Goal: Task Accomplishment & Management: Complete application form

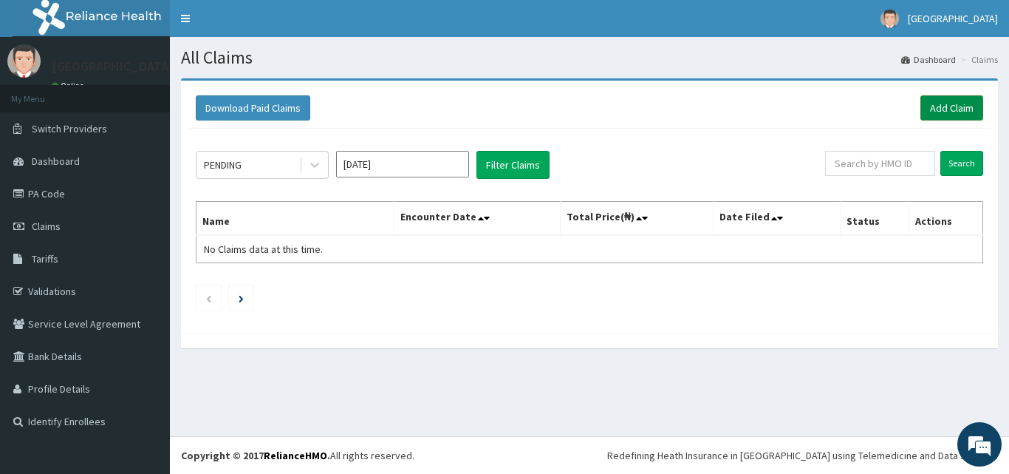
click at [957, 102] on link "Add Claim" at bounding box center [952, 107] width 63 height 25
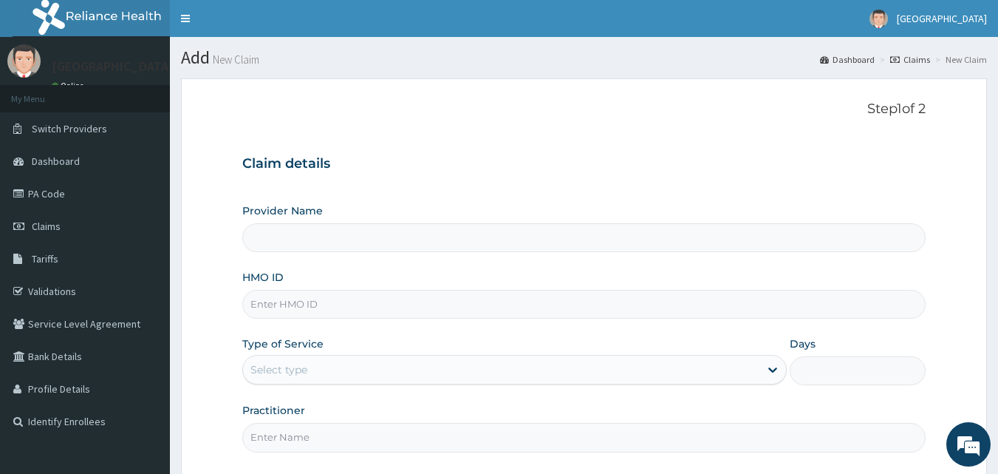
click at [349, 304] on input "HMO ID" at bounding box center [584, 304] width 684 height 29
type input "[GEOGRAPHIC_DATA]"
paste input "OKB/12046/A"
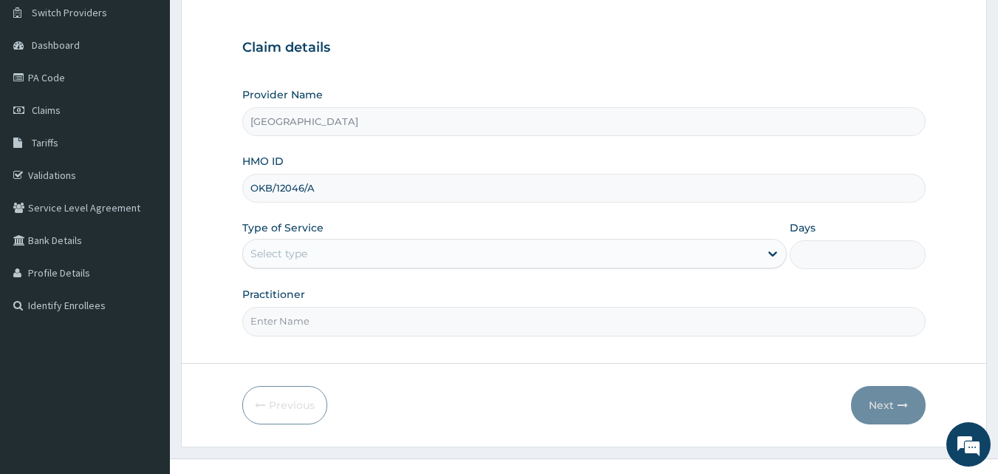
scroll to position [138, 0]
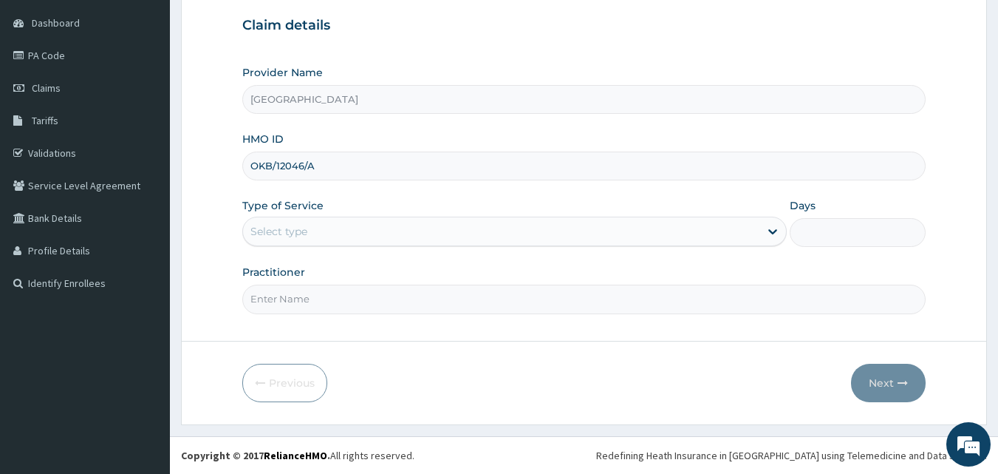
type input "OKB/12046/A"
click at [678, 239] on div "Select type" at bounding box center [501, 231] width 517 height 24
click at [488, 316] on div "Step 1 of 2 Claim details Provider Name Peaceful Health Hospital HMO ID OKB/120…" at bounding box center [584, 140] width 684 height 355
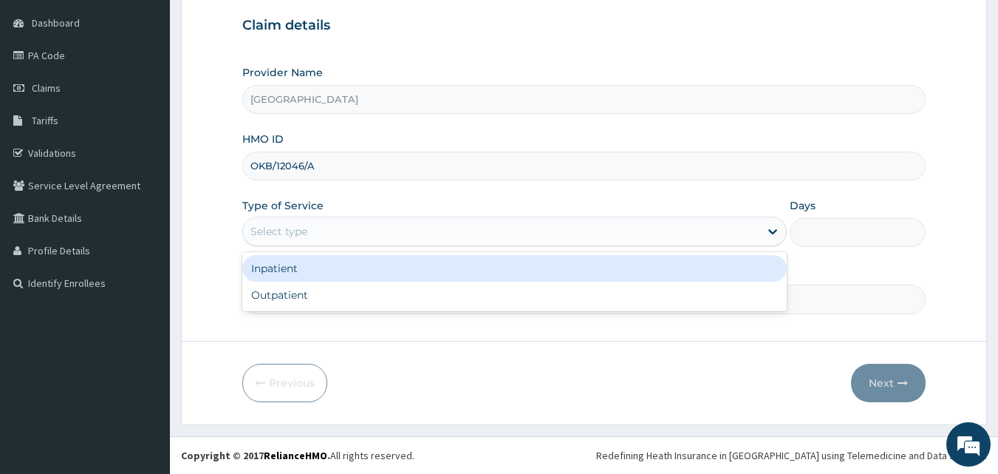
click at [456, 224] on div "Select type" at bounding box center [501, 231] width 517 height 24
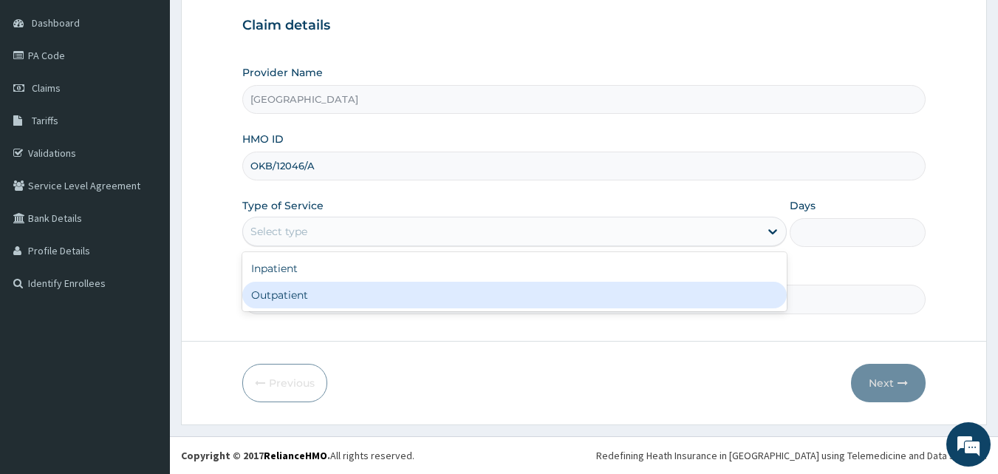
click at [390, 286] on div "Outpatient" at bounding box center [514, 295] width 545 height 27
type input "1"
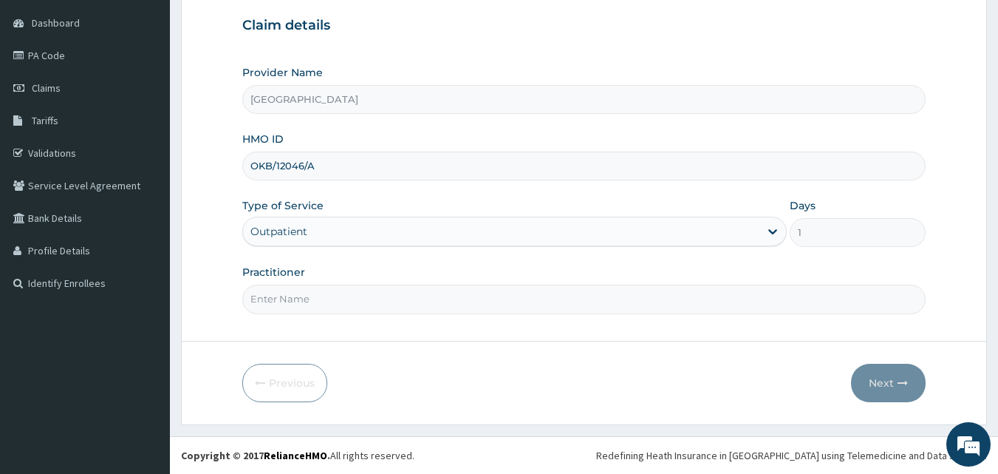
click at [364, 285] on input "Practitioner" at bounding box center [584, 299] width 684 height 29
type input "[PERSON_NAME]"
click at [896, 384] on button "Next" at bounding box center [888, 383] width 75 height 38
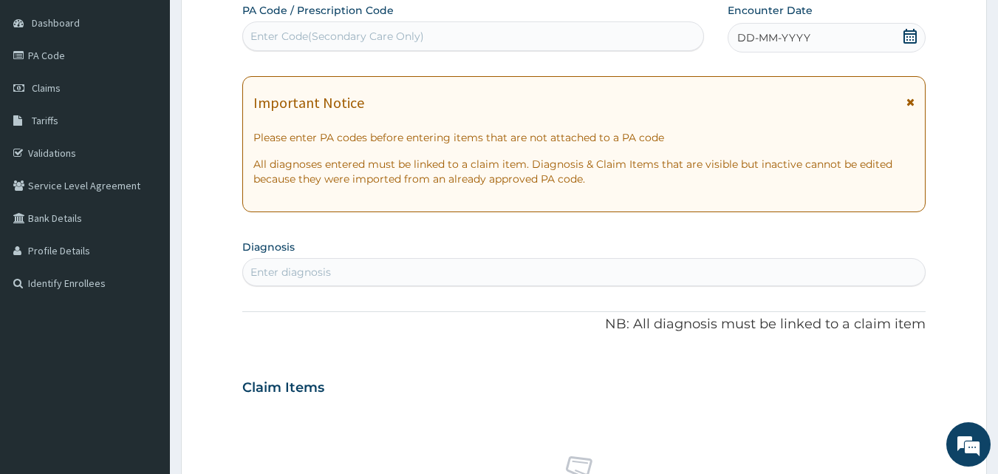
click at [522, 47] on div "Enter Code(Secondary Care Only)" at bounding box center [473, 36] width 461 height 24
paste input "PA/9D0218"
type input "PA/9D0218"
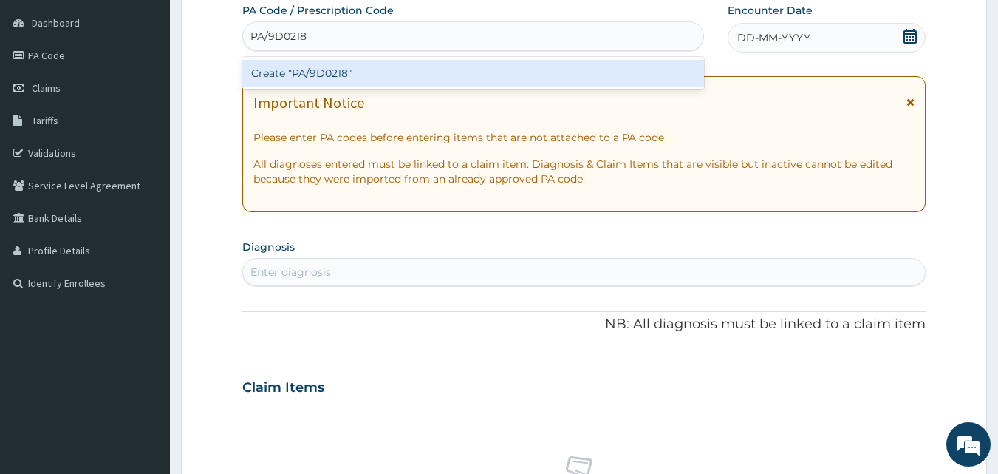
click at [489, 69] on div "Create "PA/9D0218"" at bounding box center [473, 73] width 463 height 27
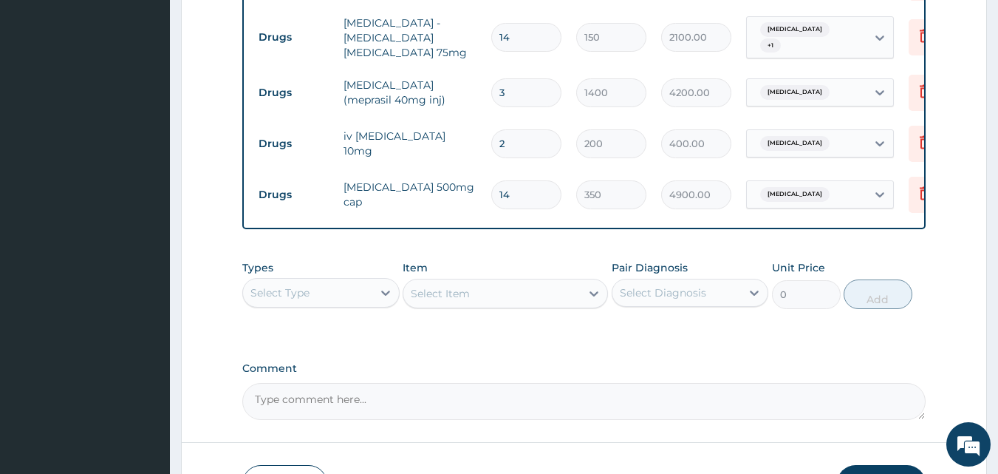
scroll to position [702, 0]
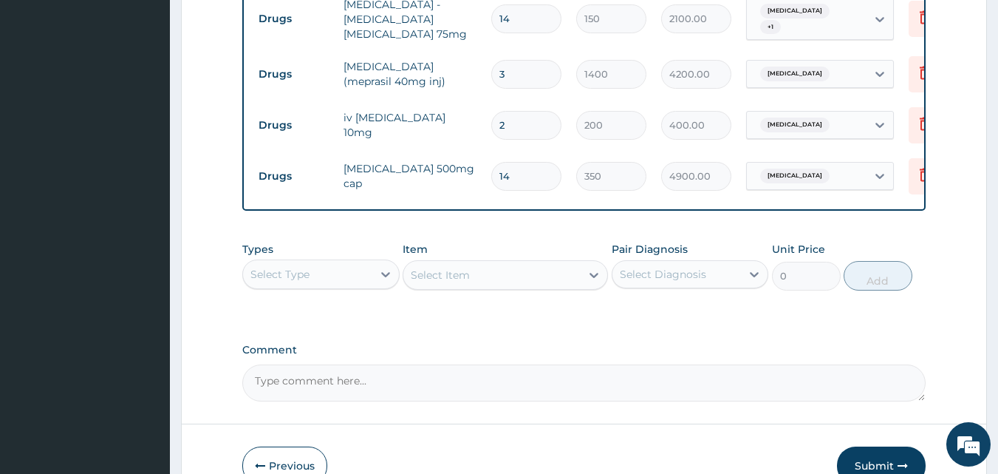
click at [361, 281] on div "Select Type" at bounding box center [307, 274] width 129 height 24
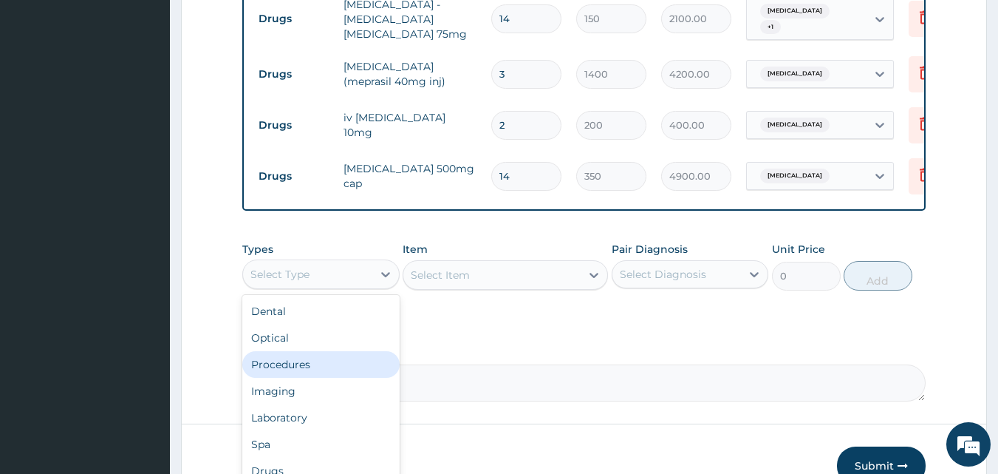
click at [303, 368] on div "Procedures" at bounding box center [320, 364] width 157 height 27
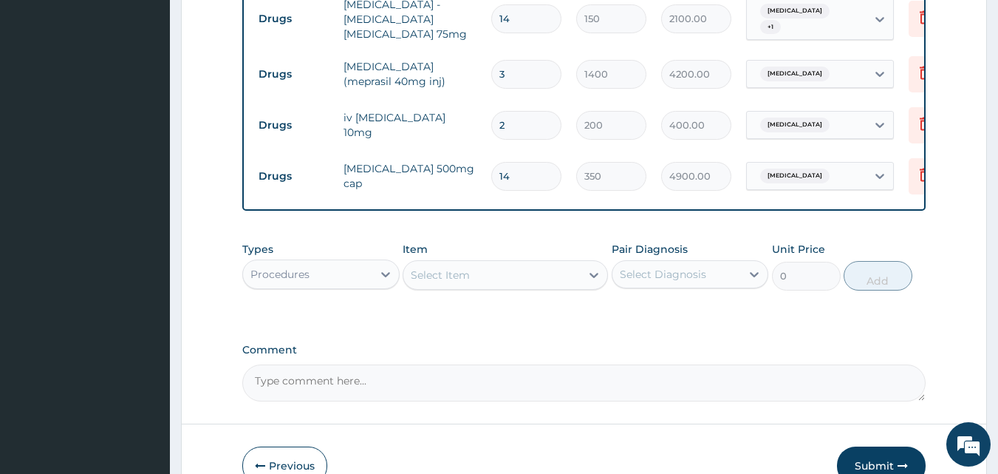
click at [417, 298] on div "Types option Procedures, selected. Select is focused ,type to refine list, pres…" at bounding box center [584, 266] width 684 height 64
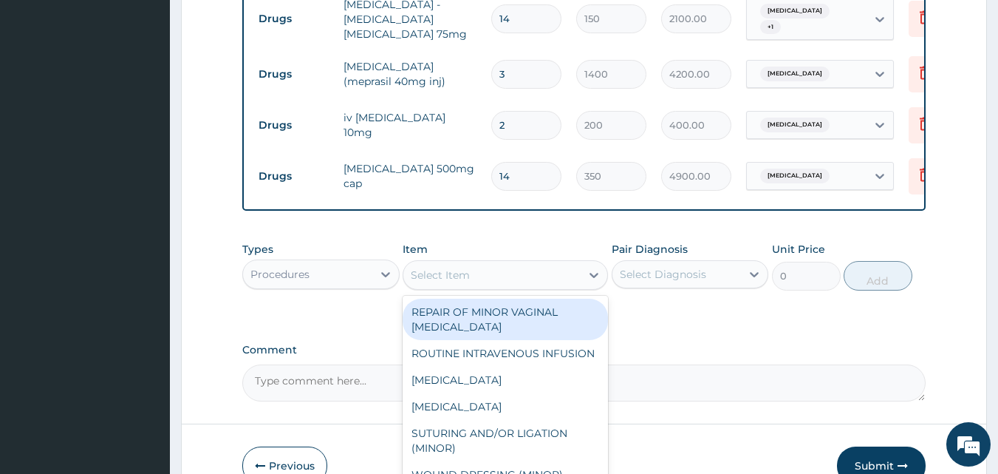
click at [420, 290] on div "Select Item" at bounding box center [505, 275] width 205 height 30
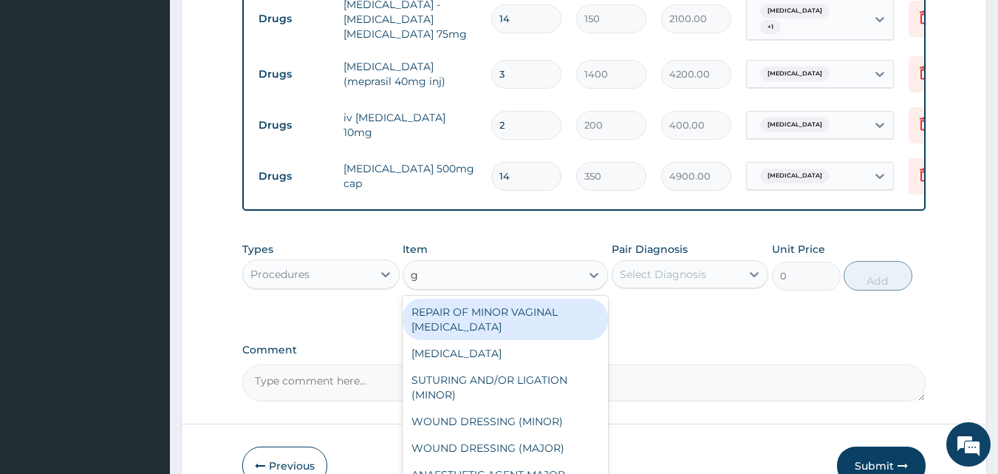
type input "gp"
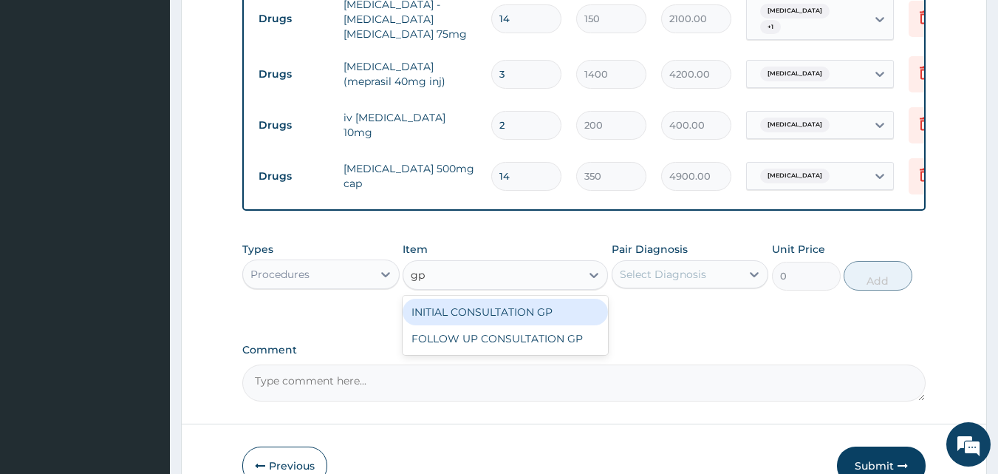
click at [466, 322] on div "INITIAL CONSULTATION GP" at bounding box center [505, 312] width 205 height 27
type input "3500"
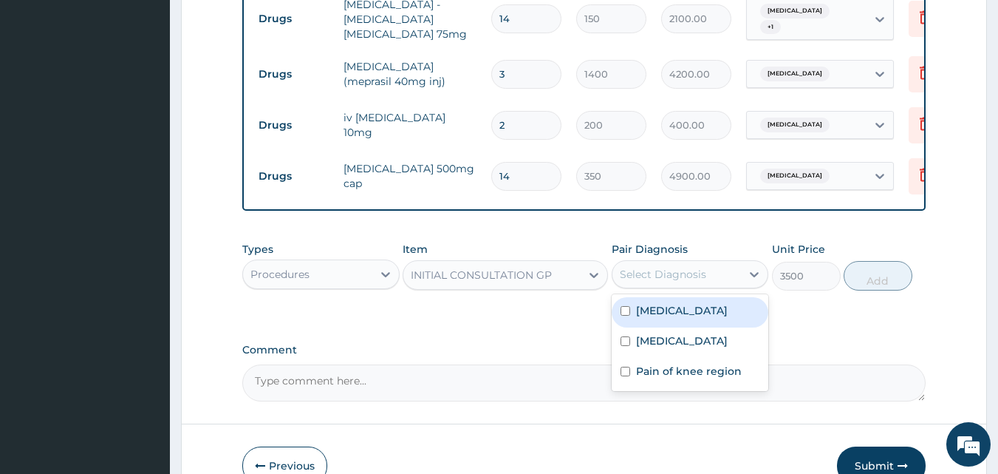
click at [688, 282] on div "Select Diagnosis" at bounding box center [663, 274] width 86 height 15
click at [658, 318] on label "[MEDICAL_DATA]" at bounding box center [682, 310] width 92 height 15
checkbox input "true"
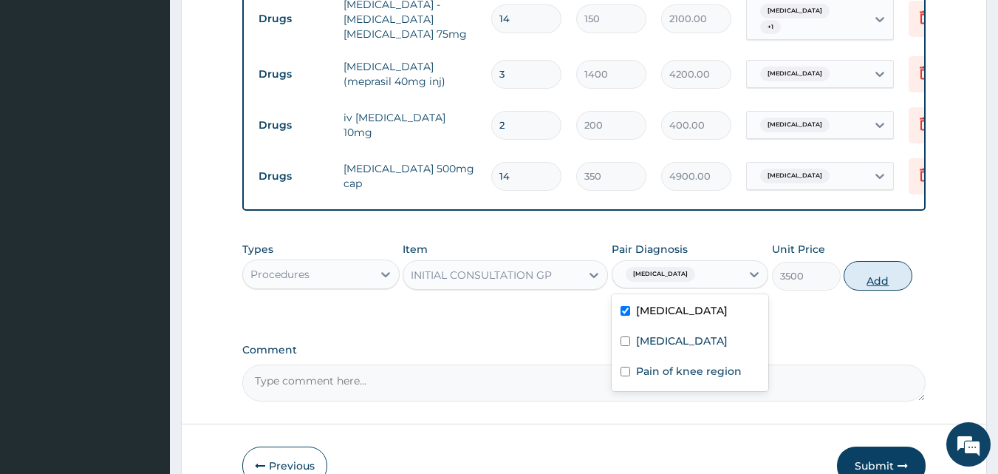
click at [886, 285] on button "Add" at bounding box center [878, 276] width 69 height 30
type input "0"
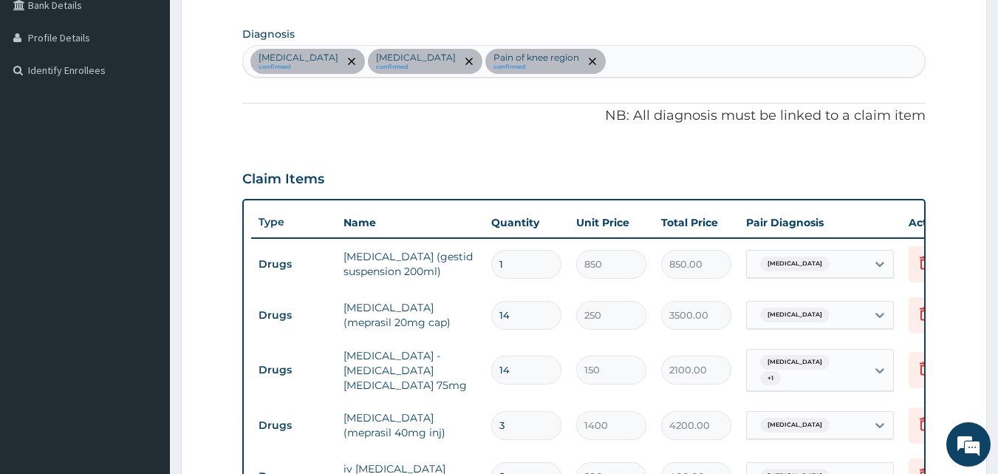
scroll to position [347, 0]
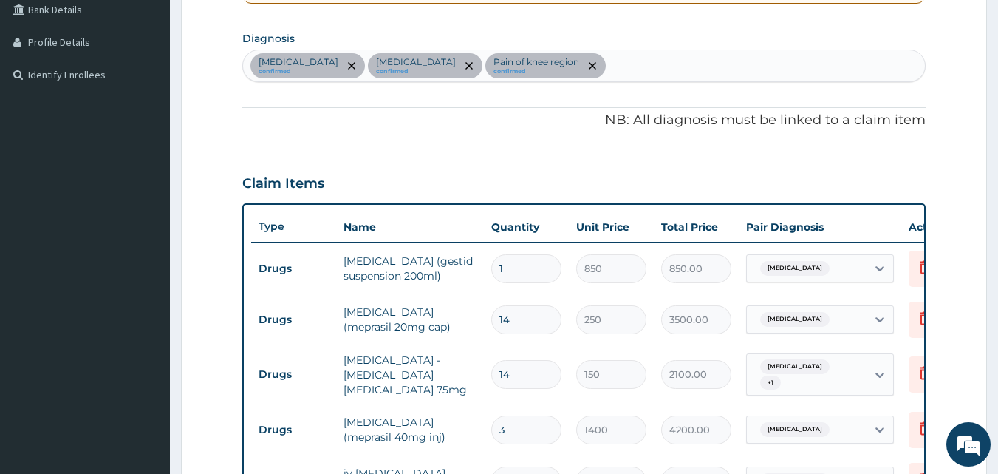
click at [656, 70] on div "[MEDICAL_DATA] confirmed [MEDICAL_DATA] confirmed Pain of knee region confirmed" at bounding box center [584, 65] width 683 height 31
type input "[MEDICAL_DATA]"
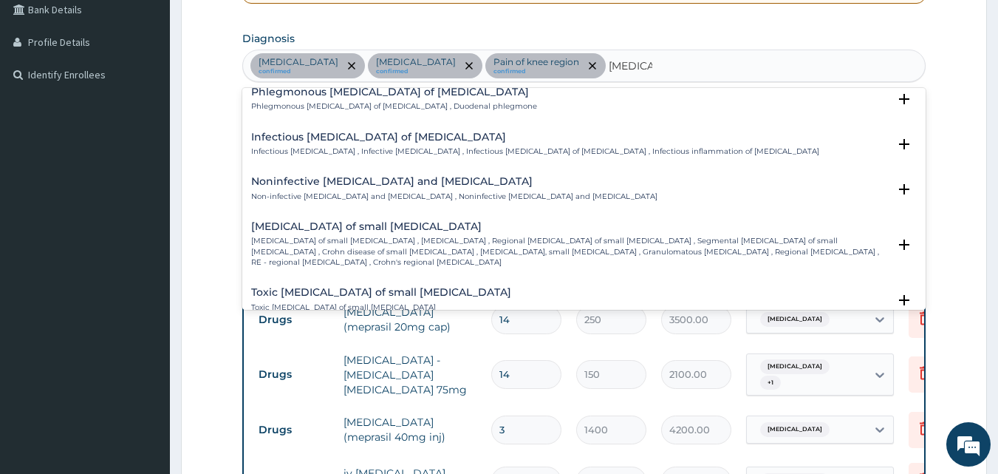
scroll to position [1460, 0]
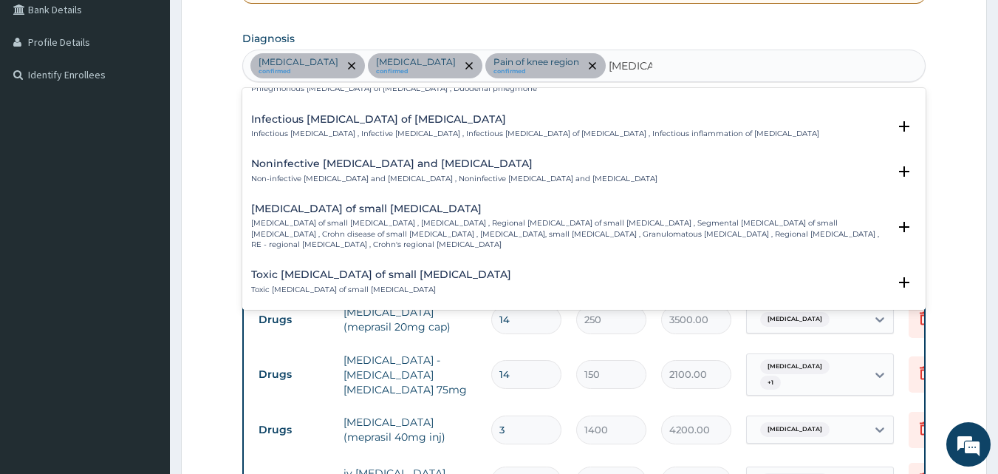
click at [426, 158] on h4 "Noninfective [MEDICAL_DATA] and [MEDICAL_DATA]" at bounding box center [454, 163] width 406 height 11
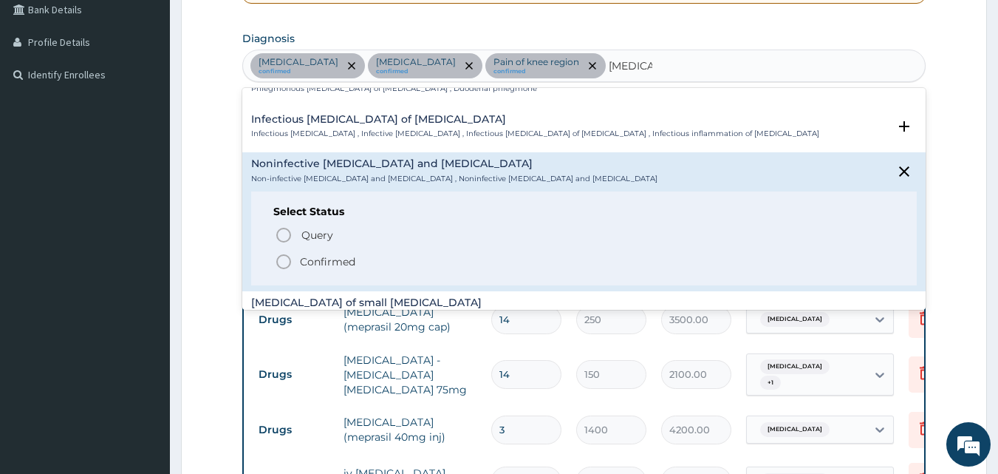
click at [307, 254] on p "Confirmed" at bounding box center [327, 261] width 55 height 15
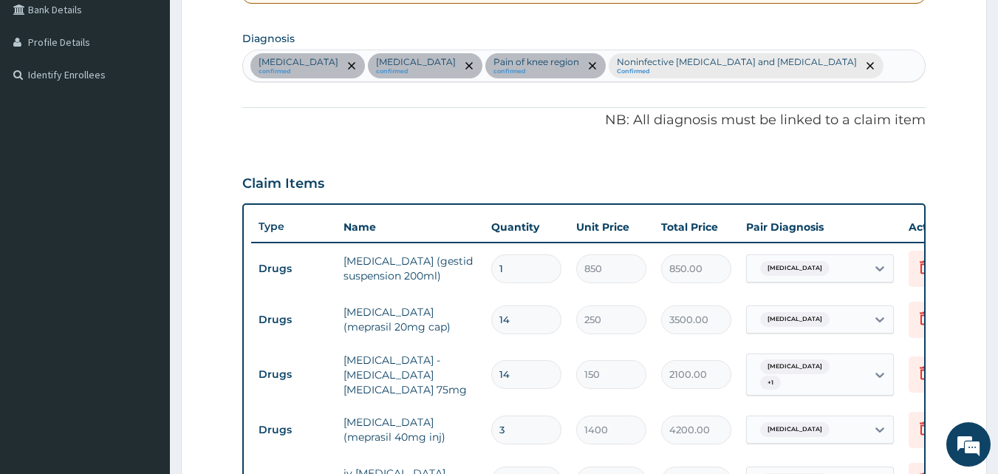
scroll to position [847, 0]
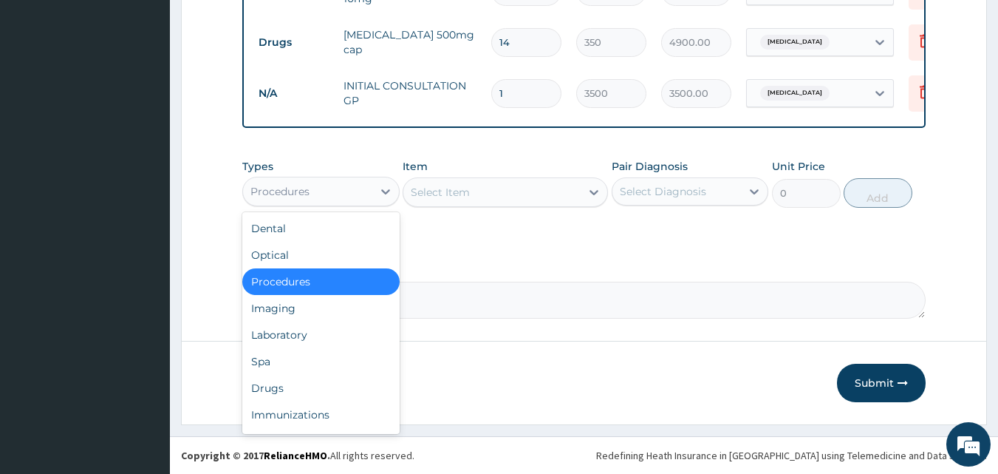
click at [330, 194] on div "Procedures" at bounding box center [307, 192] width 129 height 24
click at [276, 378] on div "Drugs" at bounding box center [320, 388] width 157 height 27
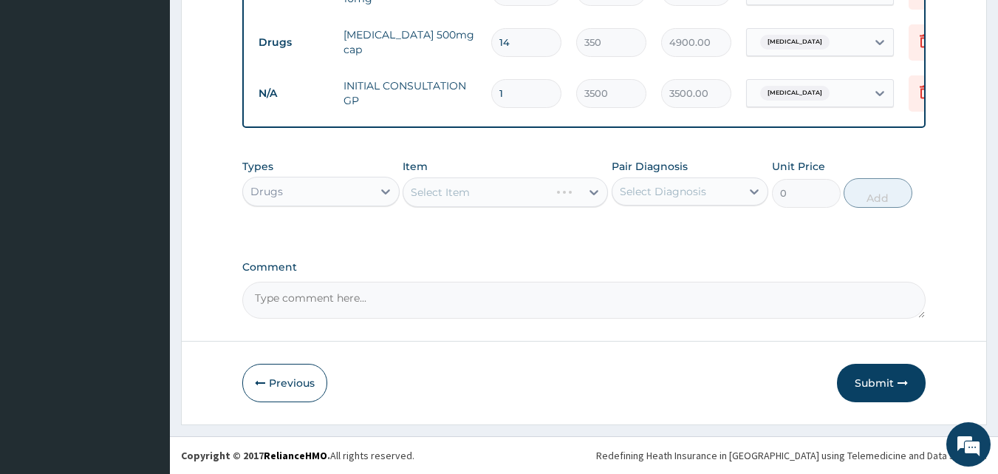
click at [478, 185] on div "Select Item" at bounding box center [505, 192] width 205 height 30
click at [474, 192] on div "Select Item" at bounding box center [505, 192] width 205 height 30
click at [504, 183] on div "Select Item" at bounding box center [491, 192] width 177 height 24
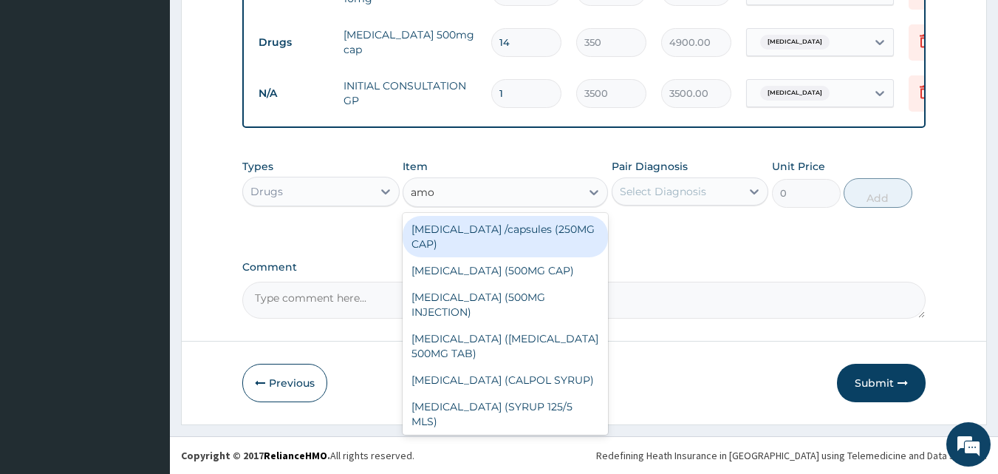
type input "amox"
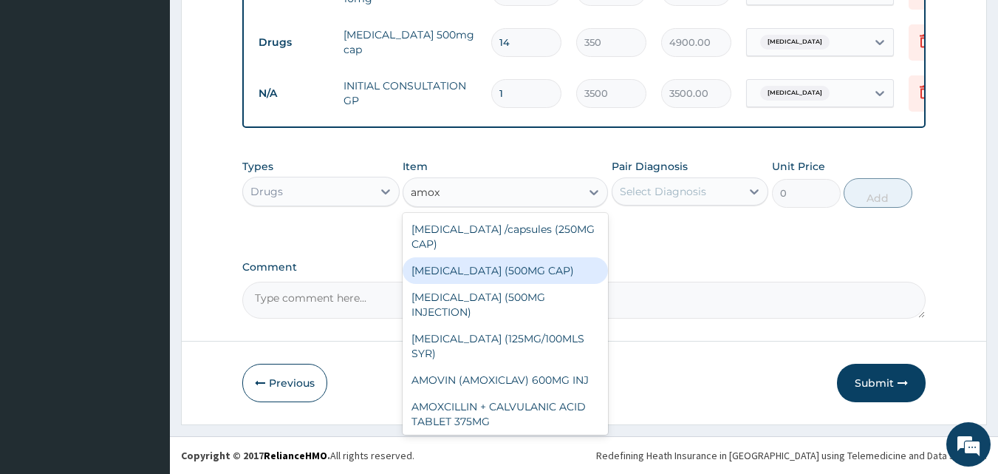
click at [504, 262] on div "[MEDICAL_DATA] (500MG CAP)" at bounding box center [505, 270] width 205 height 27
type input "35"
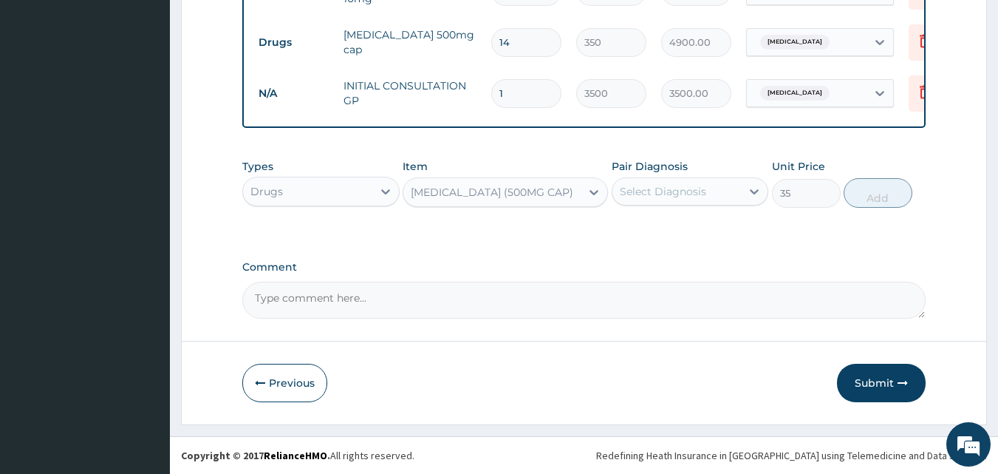
click at [708, 189] on div "Select Diagnosis" at bounding box center [677, 192] width 129 height 24
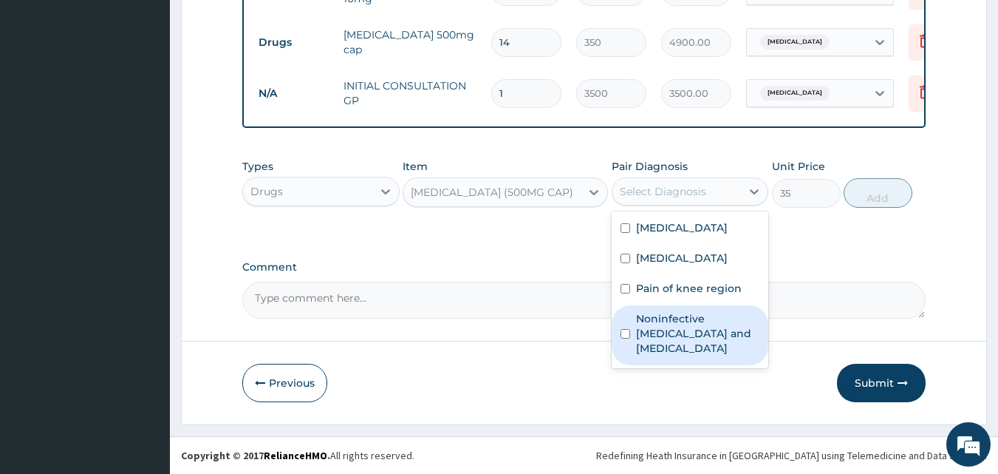
click at [661, 326] on label "Noninfective [MEDICAL_DATA] and [MEDICAL_DATA]" at bounding box center [698, 333] width 124 height 44
checkbox input "true"
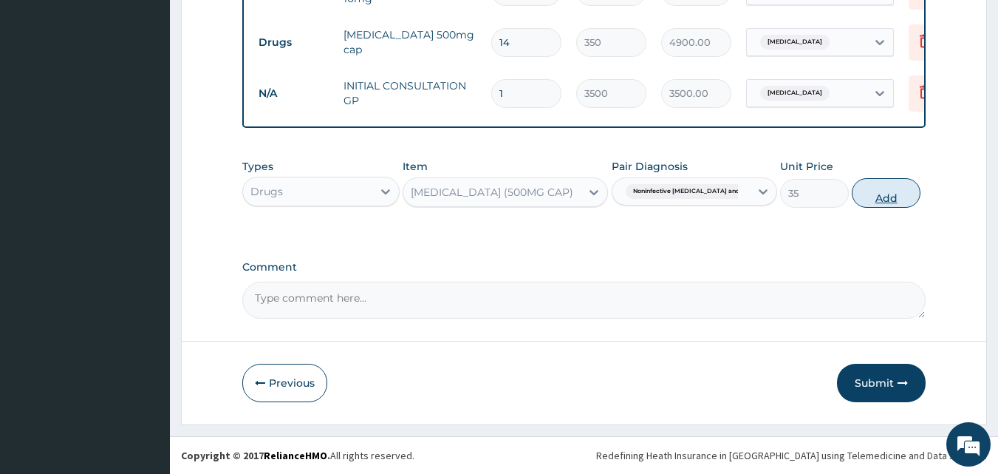
click at [876, 184] on button "Add" at bounding box center [886, 193] width 69 height 30
type input "0"
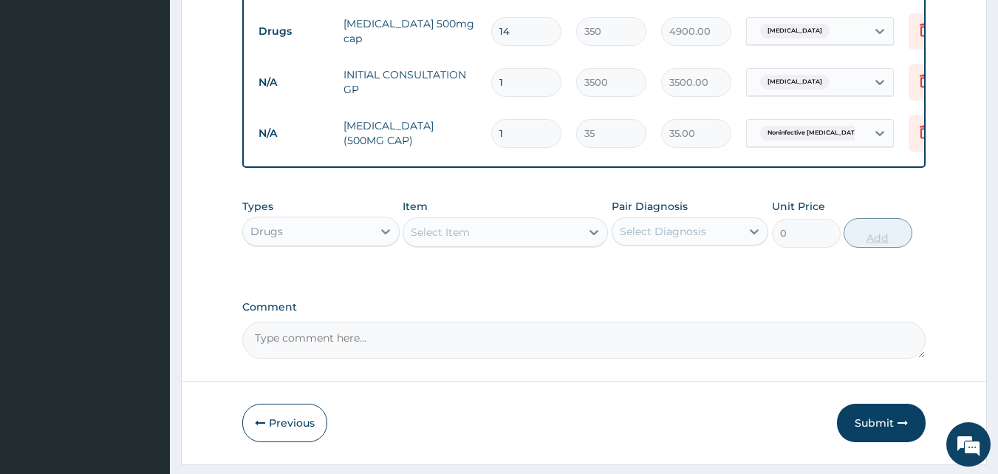
type input "14"
type input "490.00"
type input "14"
click at [429, 239] on div "Select Item" at bounding box center [440, 232] width 59 height 15
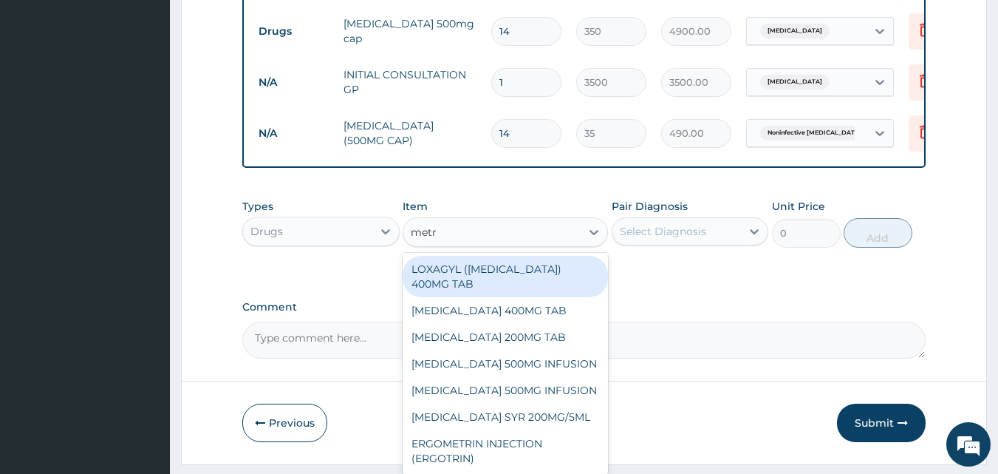
type input "metro"
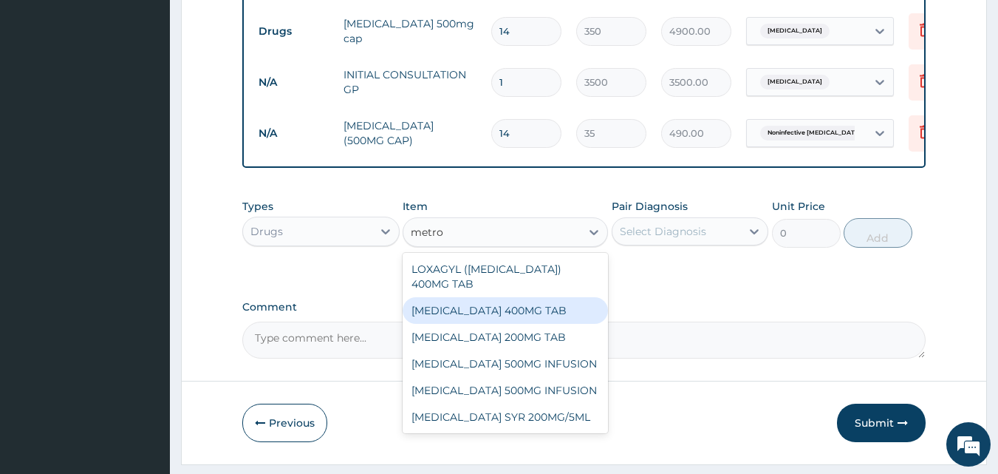
click at [480, 324] on div "[MEDICAL_DATA] 400MG TAB" at bounding box center [505, 310] width 205 height 27
type input "30"
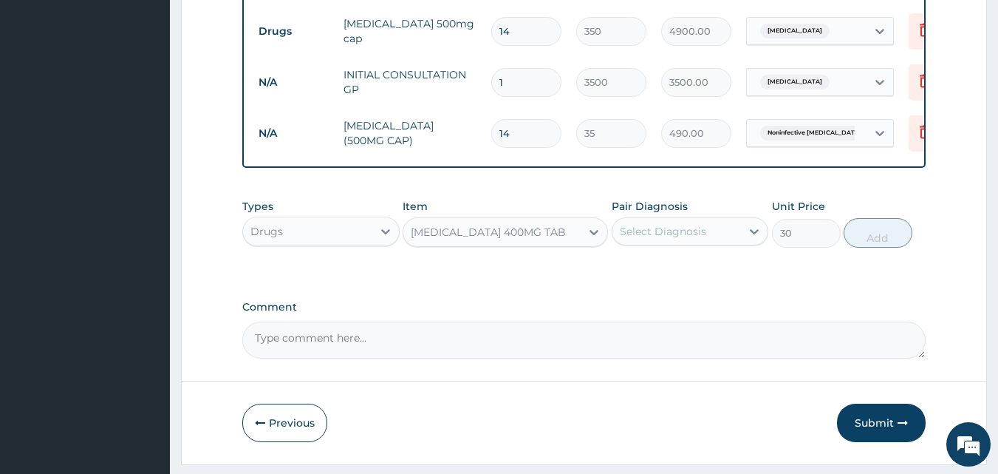
click at [691, 239] on div "Select Diagnosis" at bounding box center [663, 231] width 86 height 15
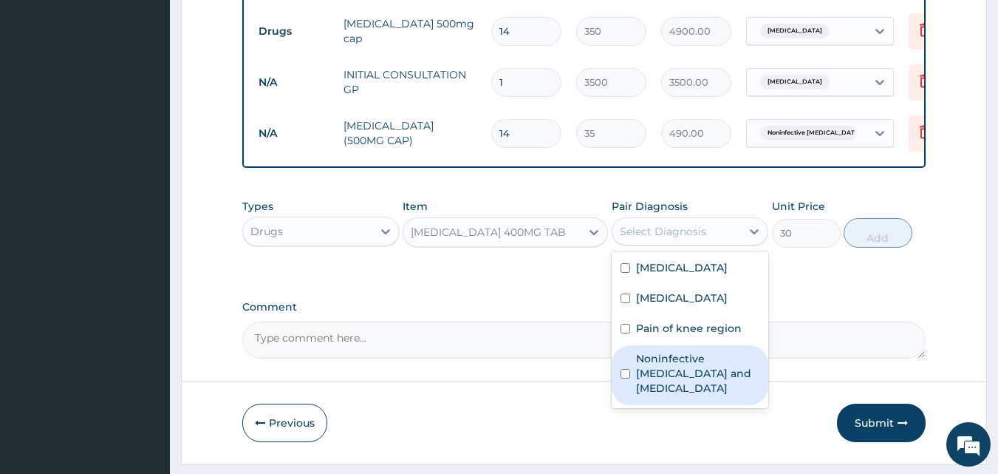
click at [675, 375] on label "Noninfective [MEDICAL_DATA] and [MEDICAL_DATA]" at bounding box center [698, 373] width 124 height 44
checkbox input "true"
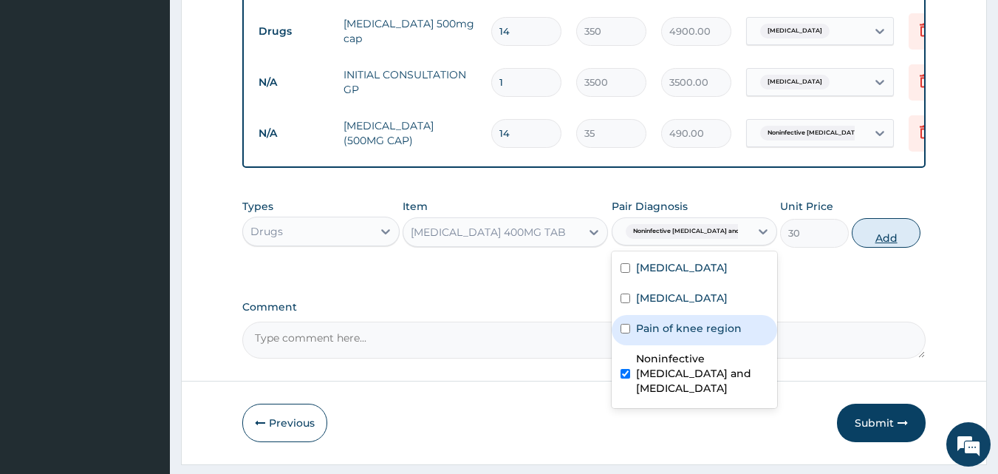
click at [870, 247] on button "Add" at bounding box center [886, 233] width 69 height 30
type input "0"
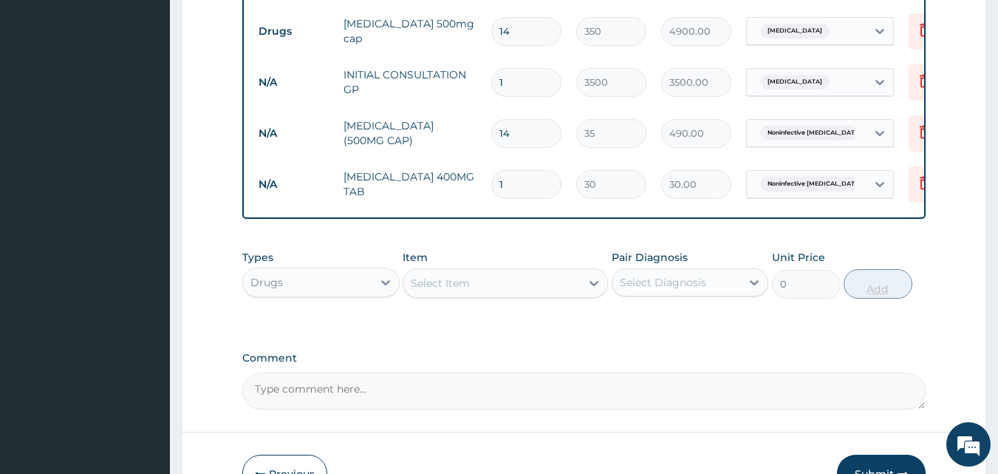
type input "10"
type input "300.00"
type input "10"
click at [446, 295] on div "Select Item" at bounding box center [491, 283] width 177 height 24
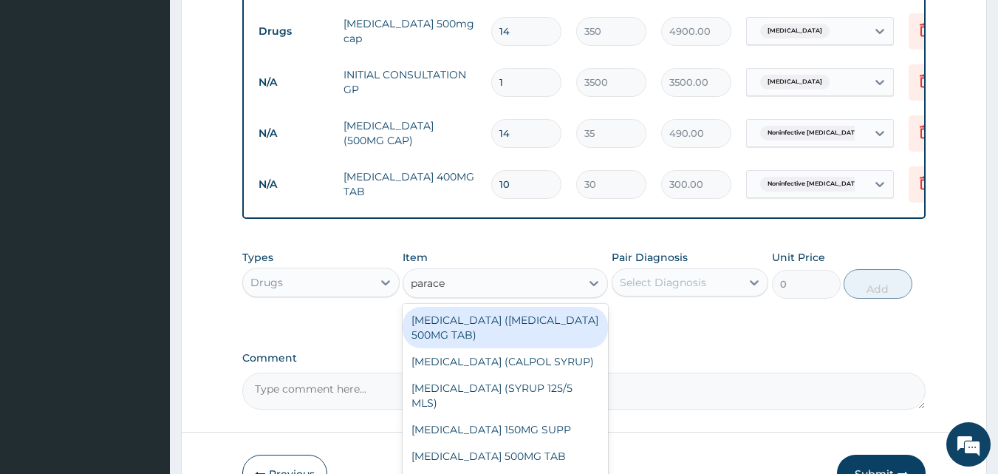
type input "paracet"
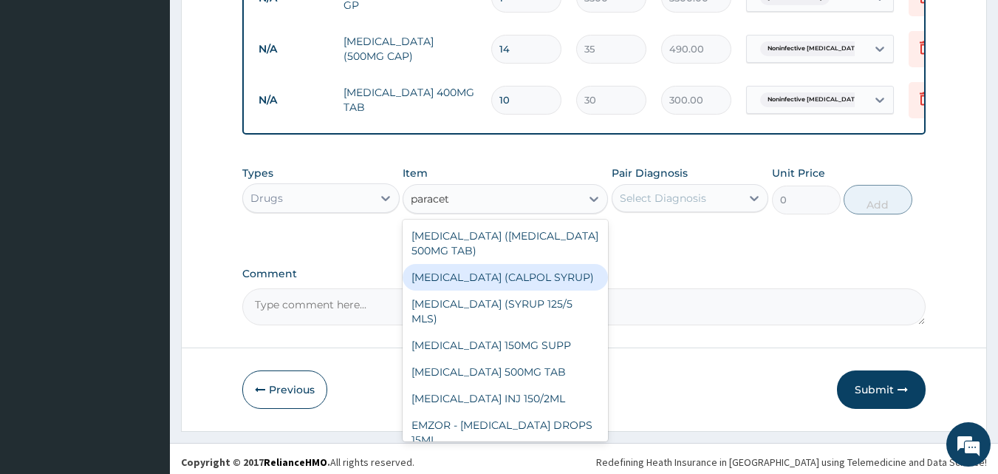
scroll to position [949, 0]
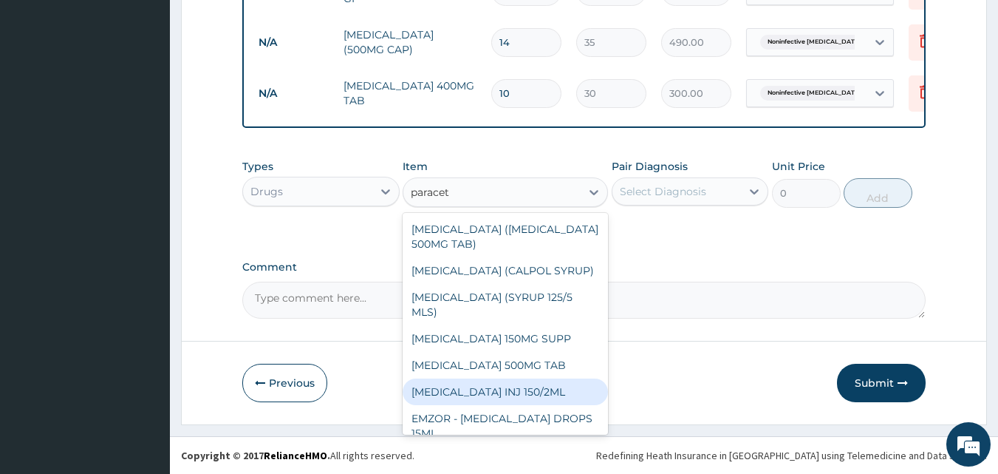
click at [499, 401] on div "[MEDICAL_DATA] INJ 150/2ML" at bounding box center [505, 391] width 205 height 27
type input "100"
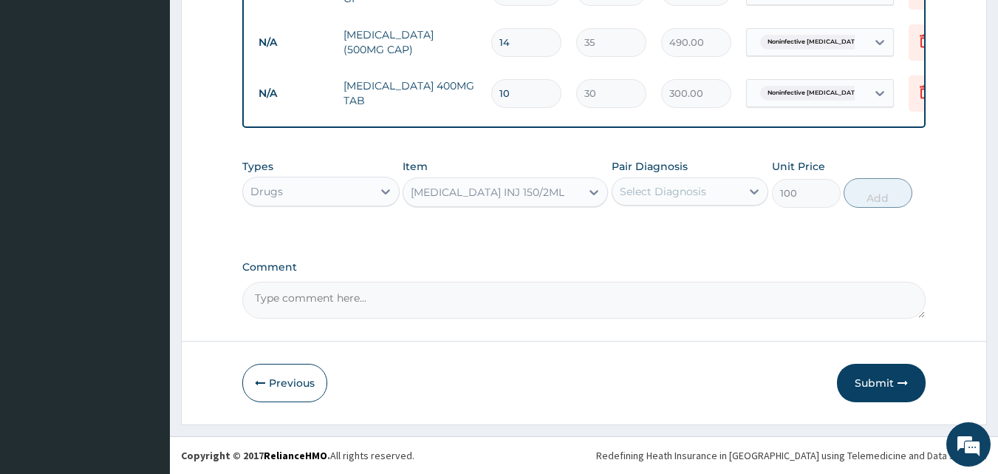
click at [707, 191] on div "Select Diagnosis" at bounding box center [677, 192] width 129 height 24
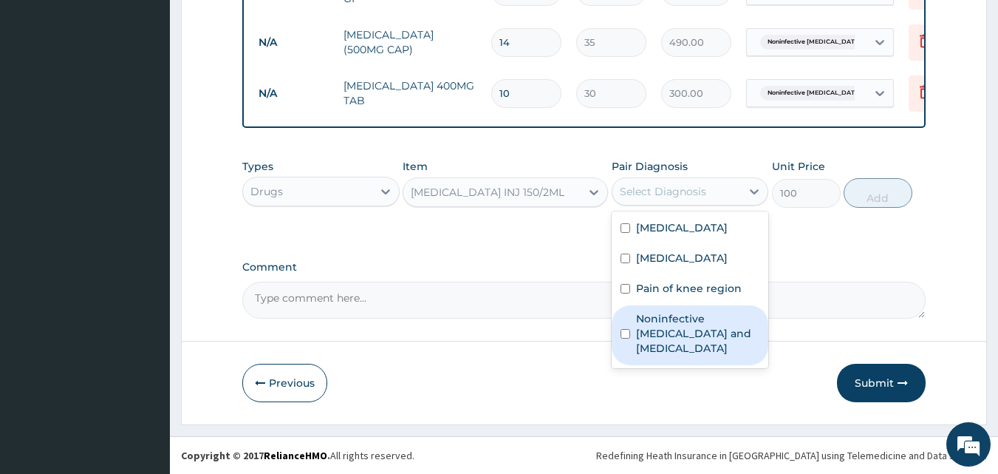
click at [661, 320] on label "Noninfective [MEDICAL_DATA] and [MEDICAL_DATA]" at bounding box center [698, 333] width 124 height 44
checkbox input "true"
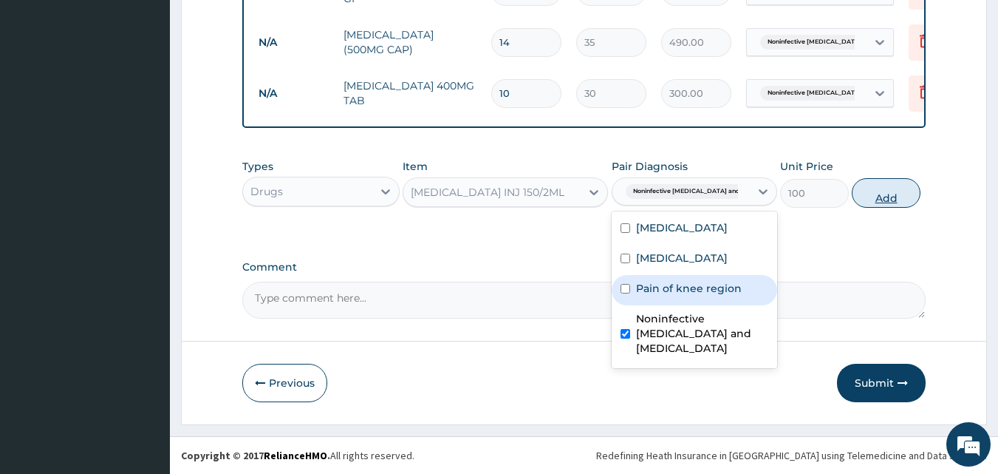
click at [890, 188] on button "Add" at bounding box center [886, 193] width 69 height 30
type input "0"
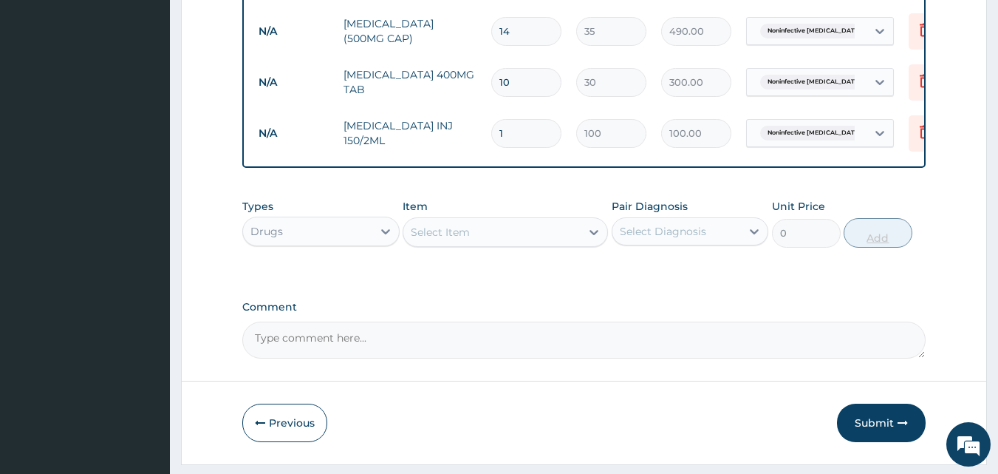
type input "0.00"
type input "4"
type input "400.00"
type input "4"
click at [499, 244] on div "Select Item" at bounding box center [491, 232] width 177 height 24
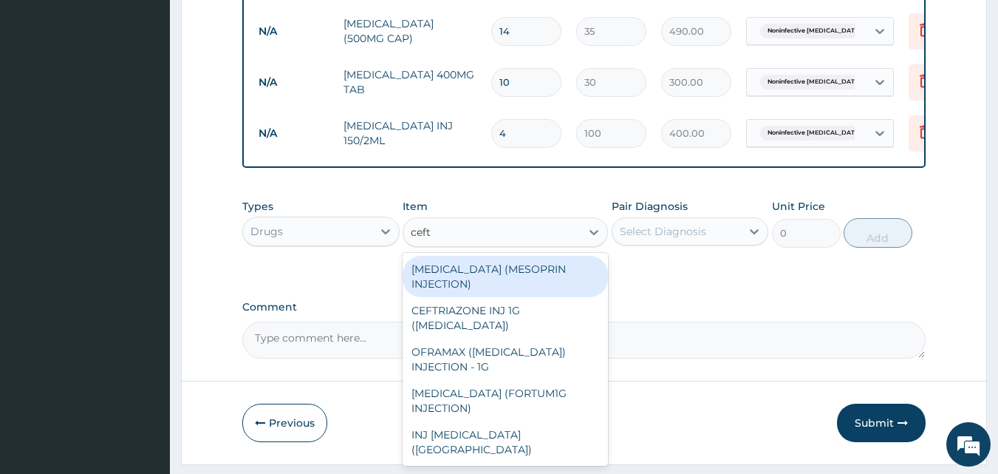
type input "ceftr"
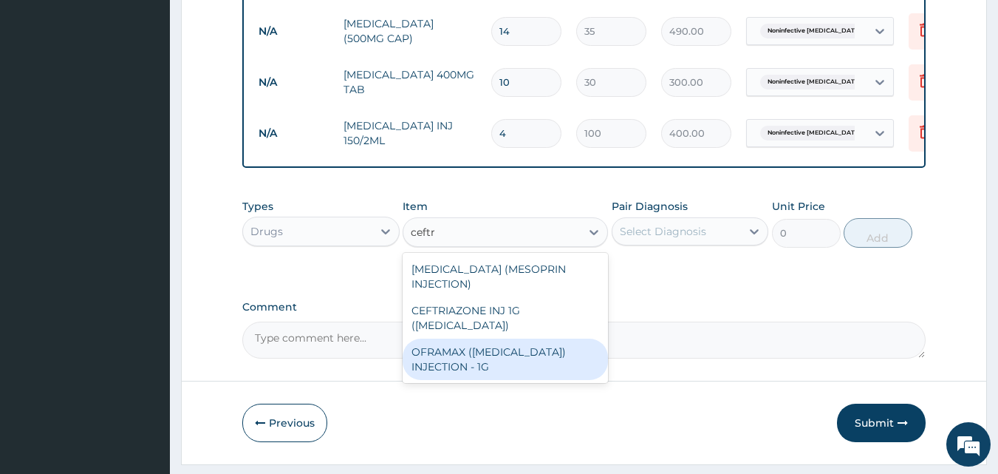
click at [487, 350] on div "OFRAMAX ([MEDICAL_DATA]) INJECTION - 1G" at bounding box center [505, 358] width 205 height 41
type input "2000"
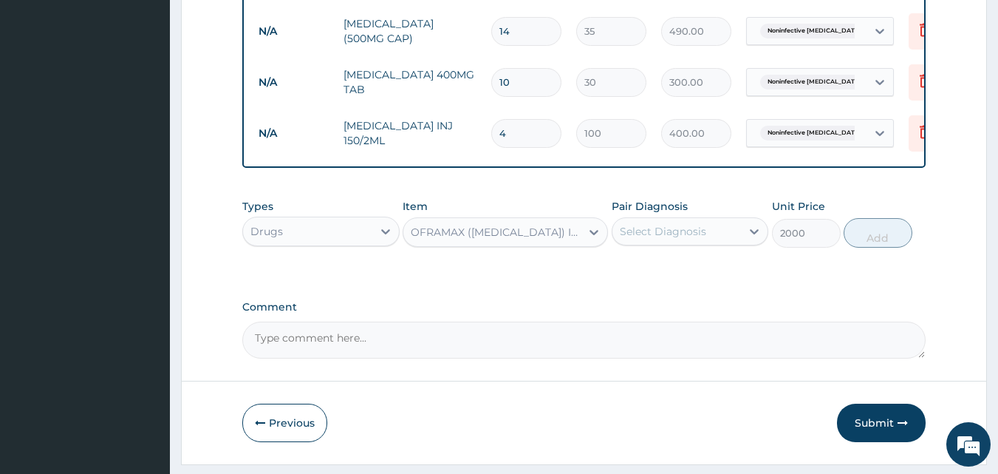
click at [700, 228] on div "Select Diagnosis" at bounding box center [690, 231] width 157 height 28
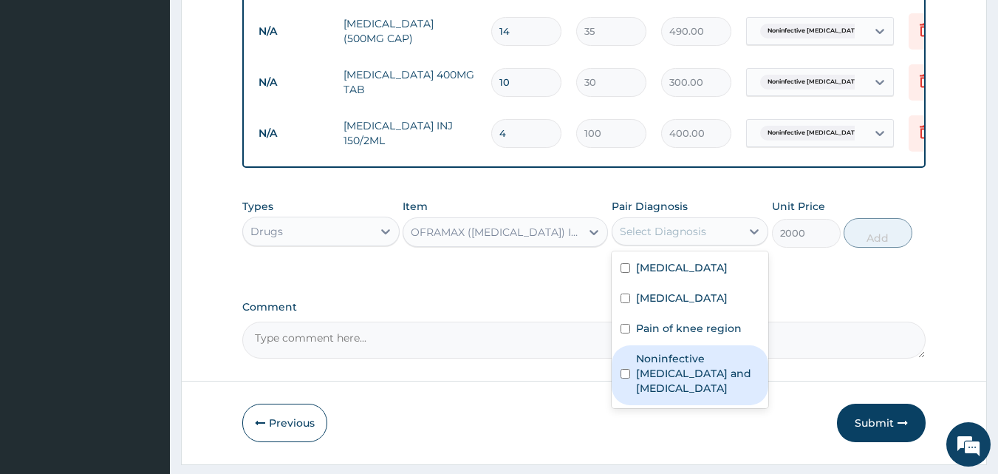
click at [655, 381] on label "Noninfective [MEDICAL_DATA] and [MEDICAL_DATA]" at bounding box center [698, 373] width 124 height 44
checkbox input "true"
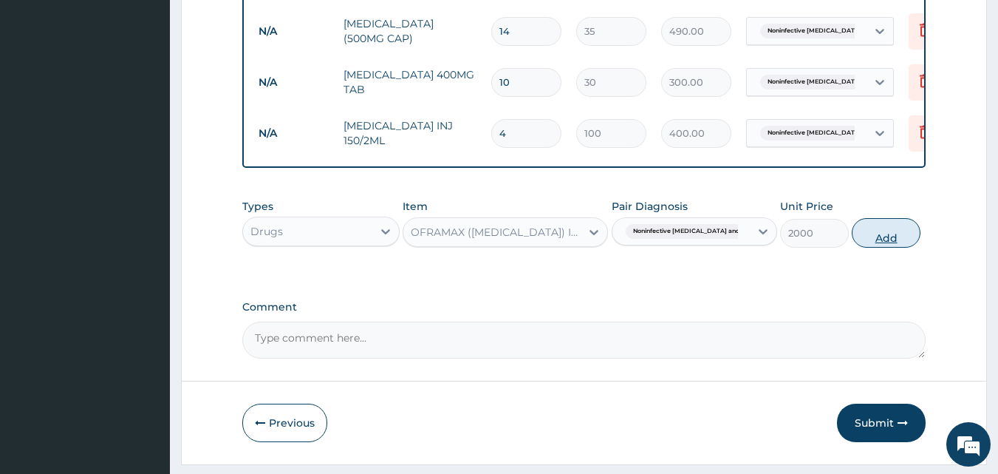
click at [888, 241] on button "Add" at bounding box center [886, 233] width 69 height 30
type input "0"
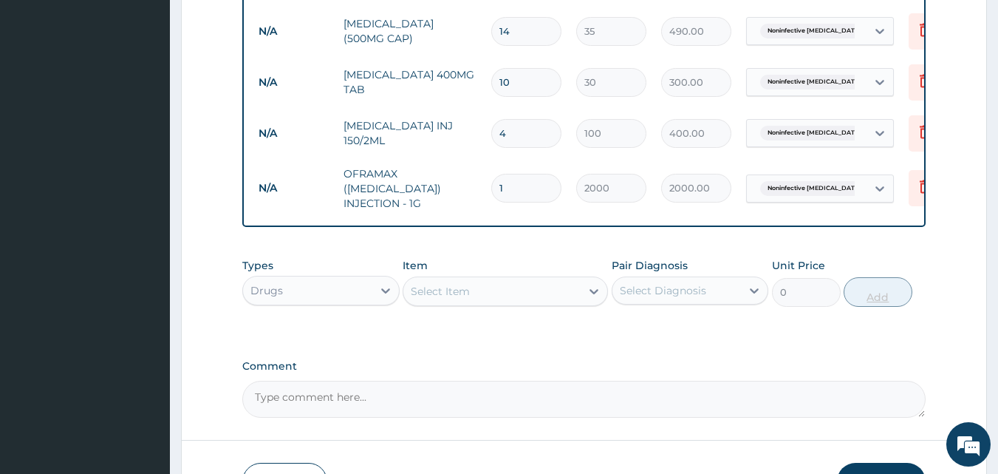
type input "0.00"
type input "3"
type input "6000.00"
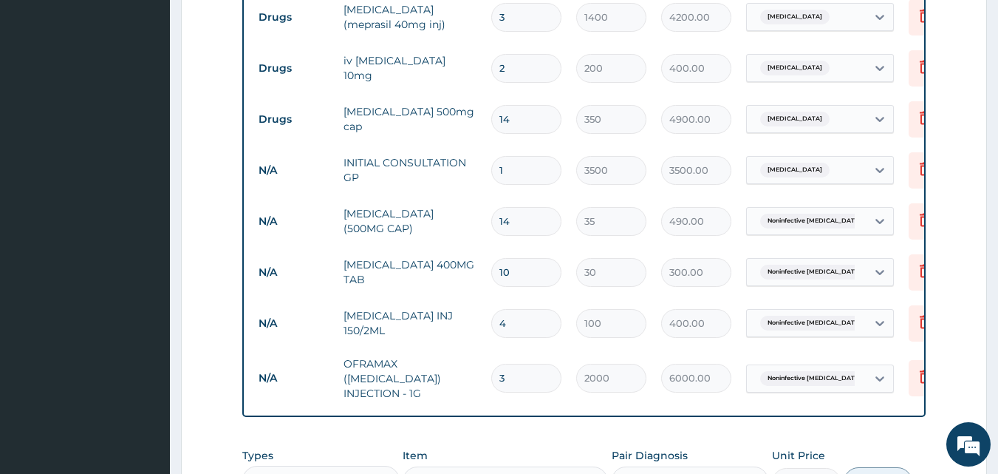
scroll to position [1059, 0]
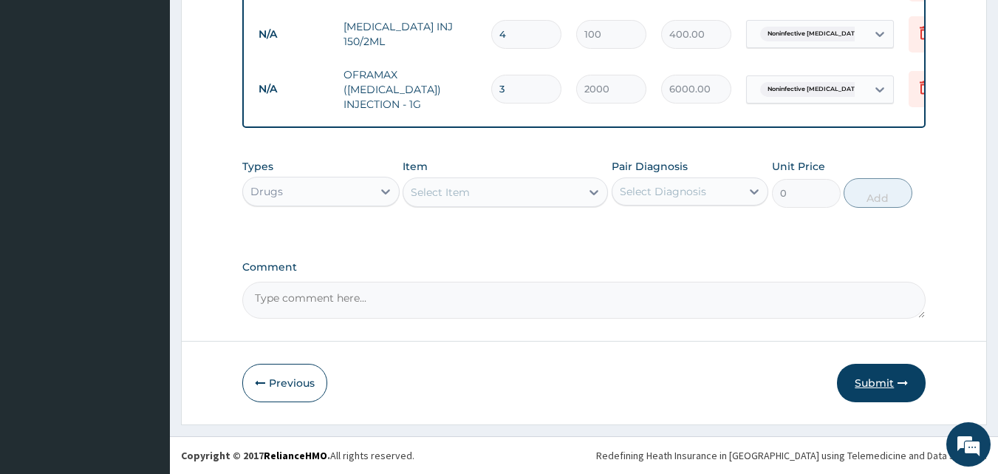
type input "3"
click at [881, 372] on button "Submit" at bounding box center [881, 383] width 89 height 38
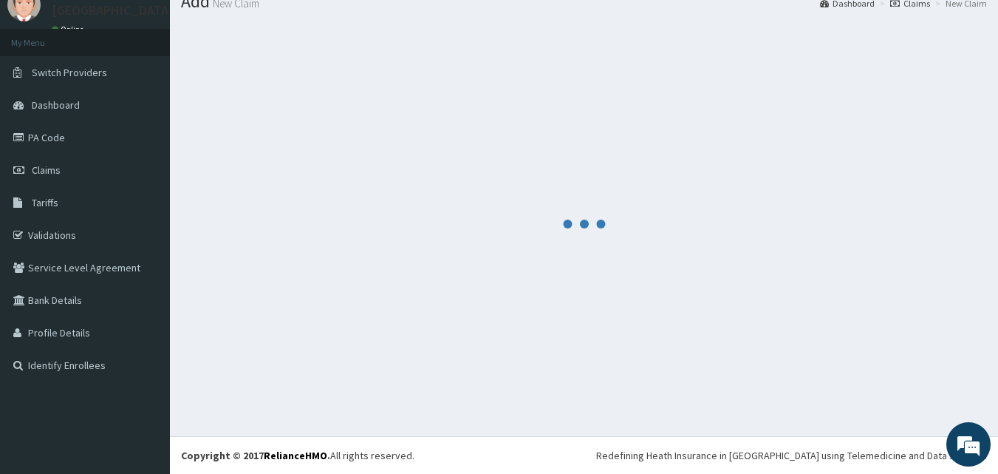
scroll to position [56, 0]
